Goal: Entertainment & Leisure: Browse casually

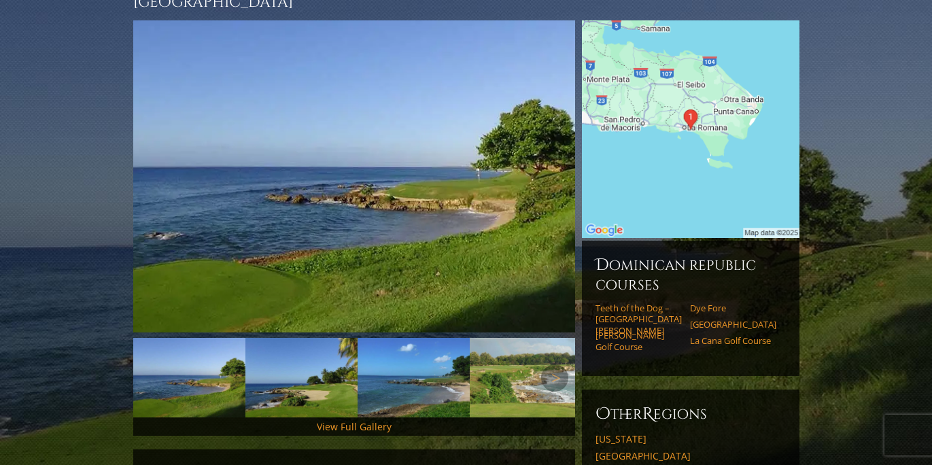
scroll to position [175, 0]
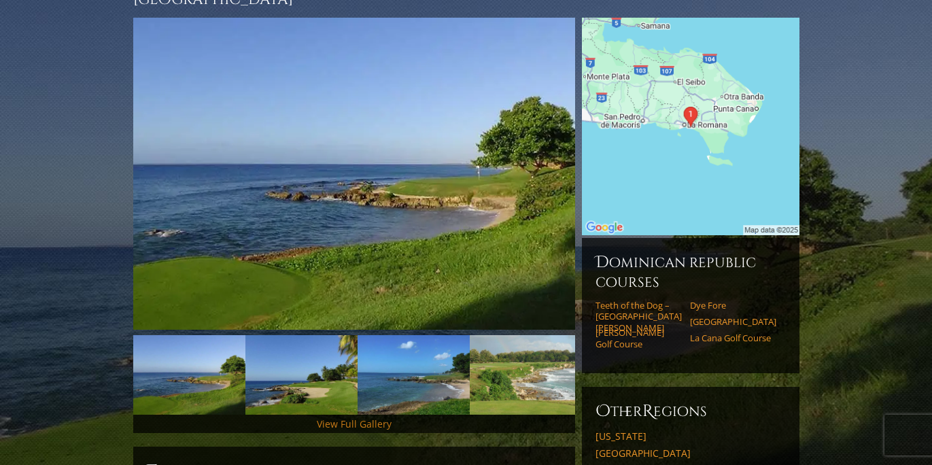
click at [360, 417] on link "View Full Gallery" at bounding box center [354, 423] width 75 height 13
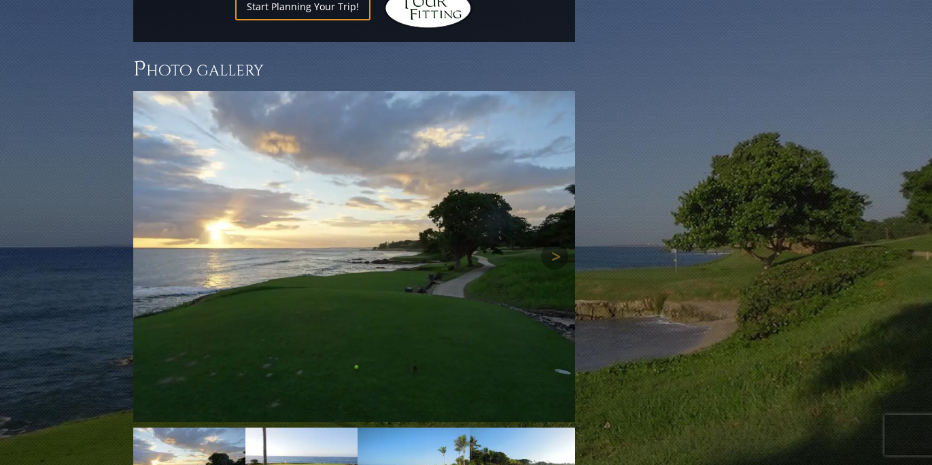
scroll to position [1346, 0]
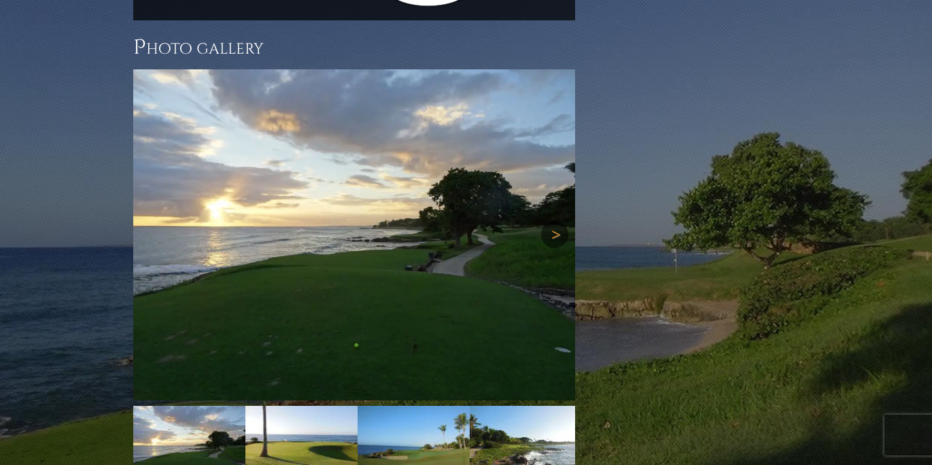
click at [558, 221] on link "Next" at bounding box center [554, 234] width 27 height 27
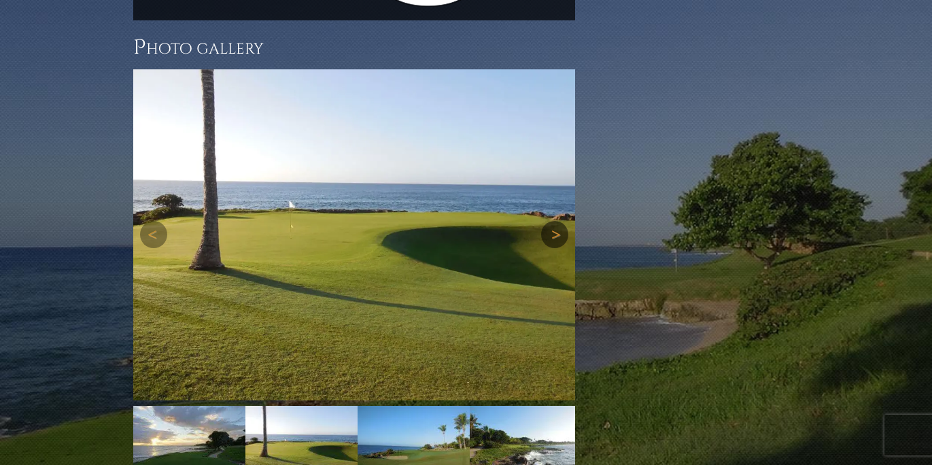
click at [558, 221] on link "Next" at bounding box center [554, 234] width 27 height 27
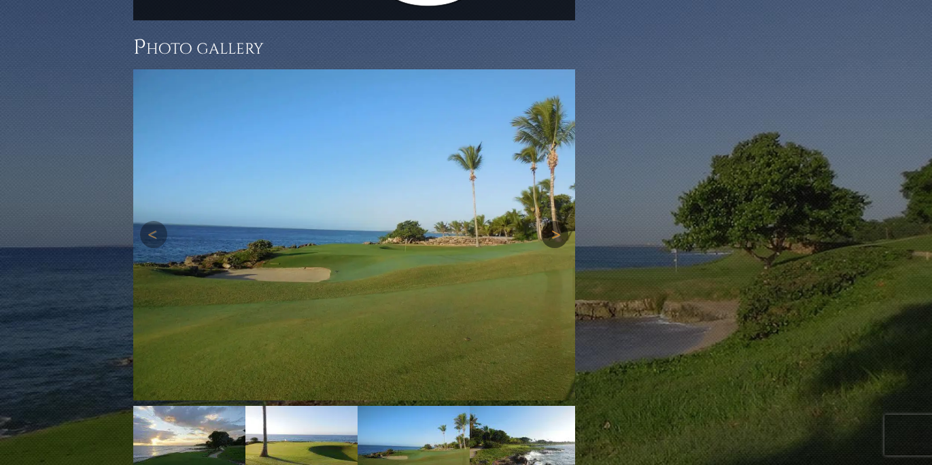
click at [558, 221] on link "Next" at bounding box center [554, 234] width 27 height 27
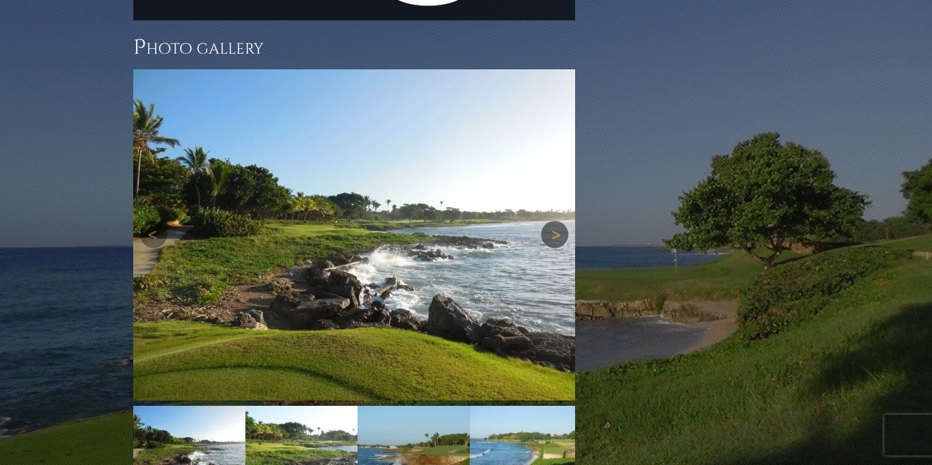
click at [558, 221] on link "Next" at bounding box center [554, 234] width 27 height 27
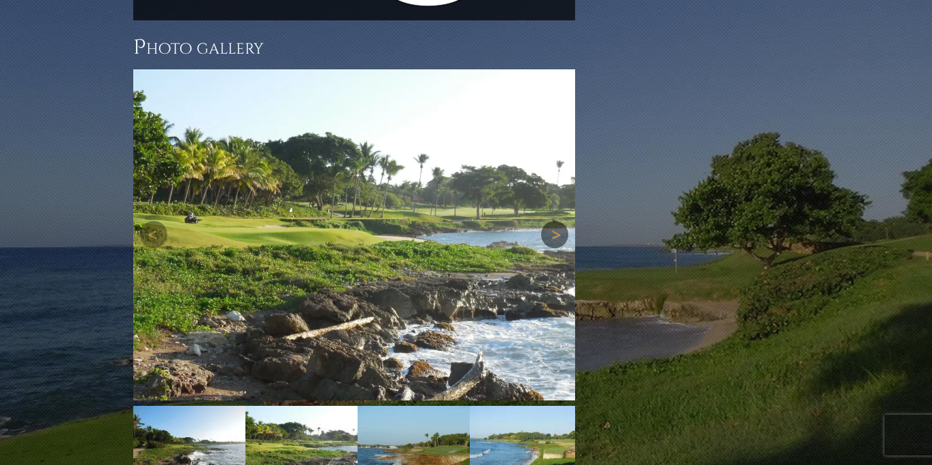
click at [558, 221] on link "Next" at bounding box center [554, 234] width 27 height 27
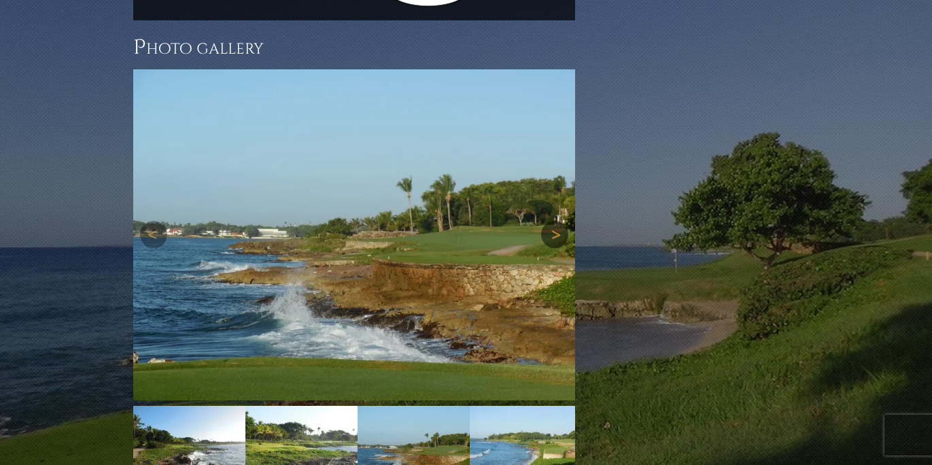
click at [558, 221] on link "Next" at bounding box center [554, 234] width 27 height 27
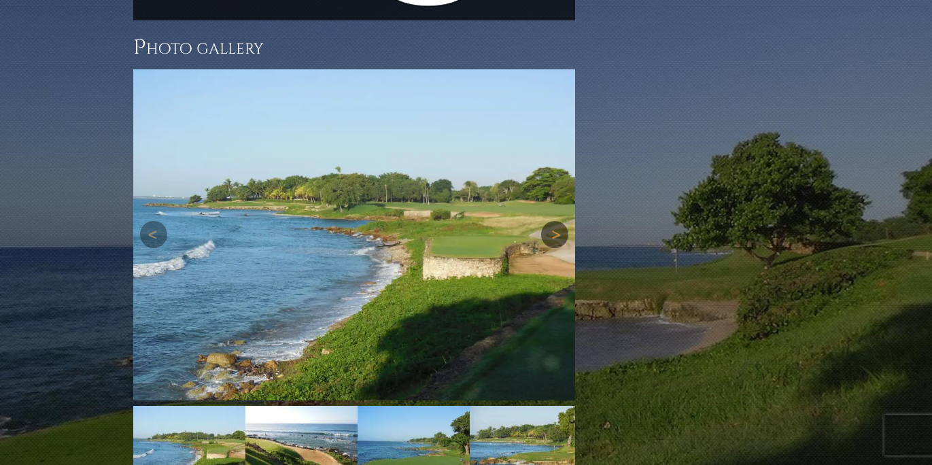
click at [558, 221] on link "Next" at bounding box center [554, 234] width 27 height 27
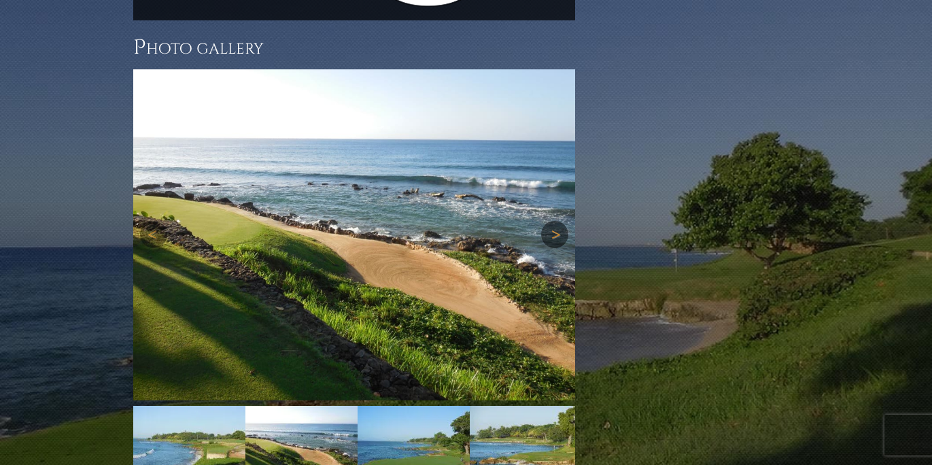
click at [558, 221] on link "Next" at bounding box center [554, 234] width 27 height 27
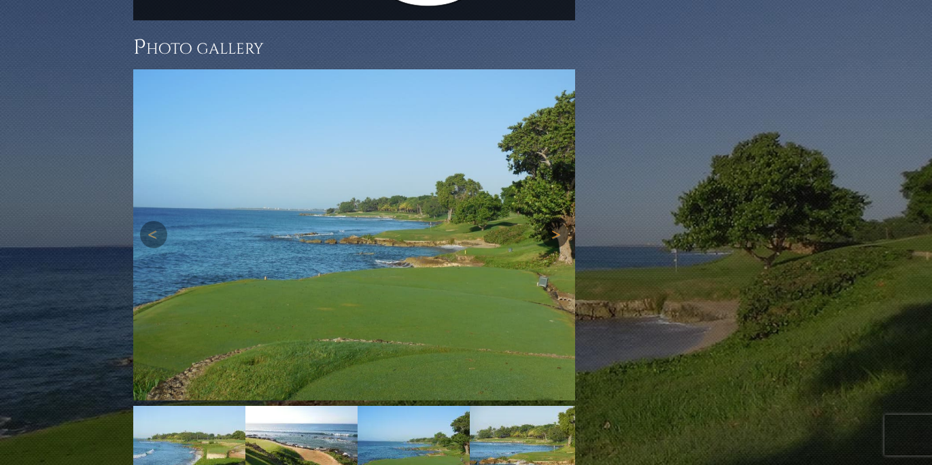
click at [558, 221] on link "Next" at bounding box center [554, 234] width 27 height 27
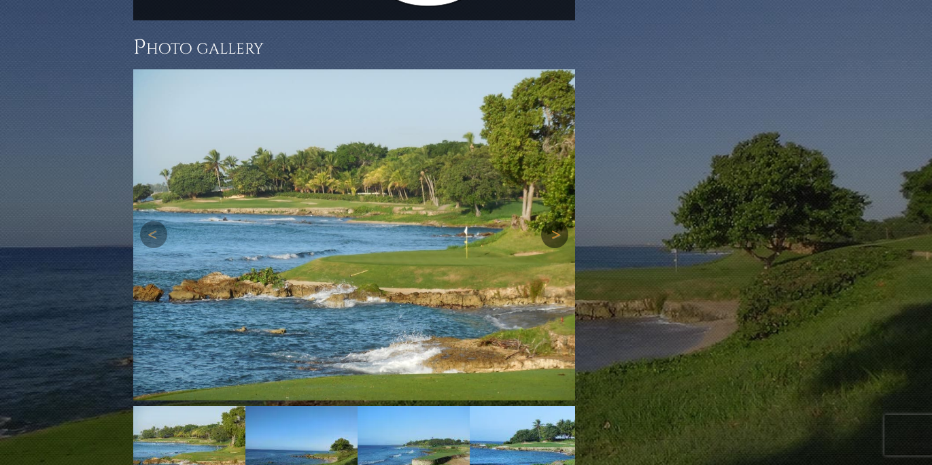
click at [558, 221] on link "Next" at bounding box center [554, 234] width 27 height 27
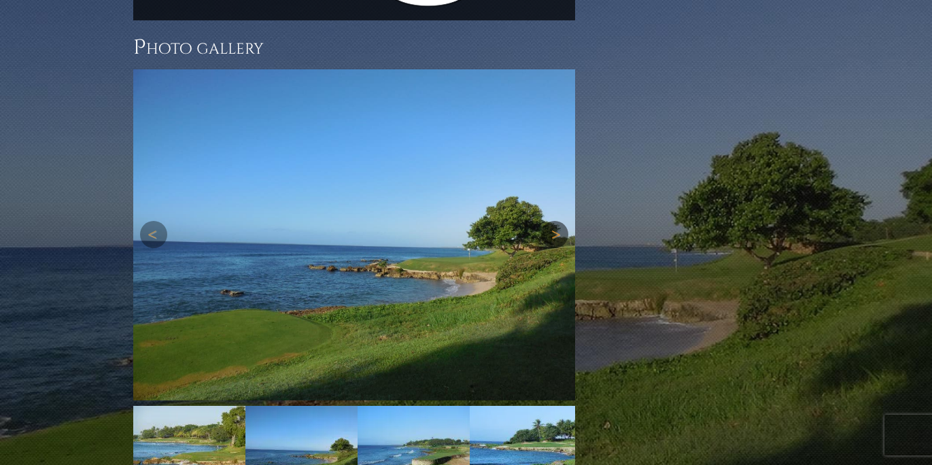
click at [558, 221] on link "Next" at bounding box center [554, 234] width 27 height 27
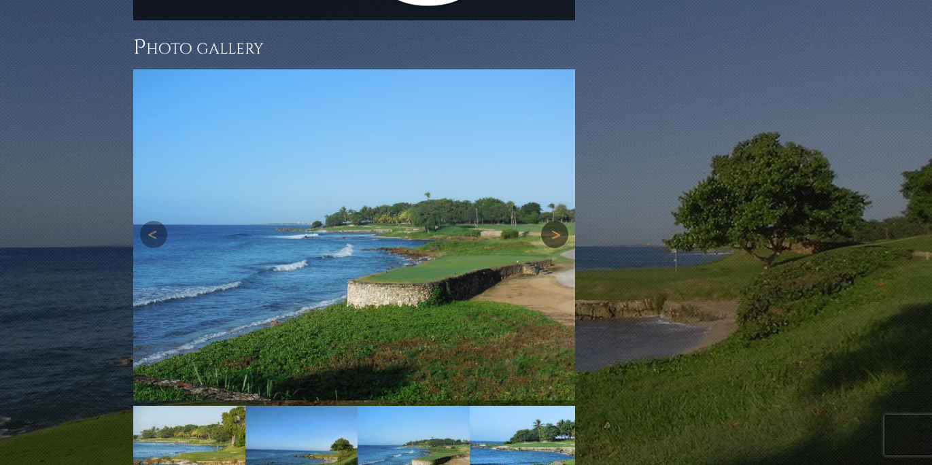
click at [558, 221] on link "Next" at bounding box center [554, 234] width 27 height 27
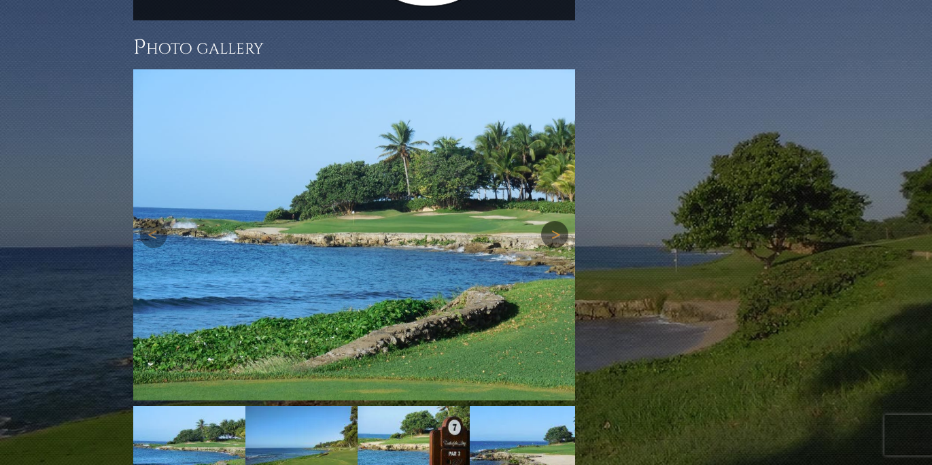
click at [558, 221] on link "Next" at bounding box center [554, 234] width 27 height 27
